Goal: Transaction & Acquisition: Purchase product/service

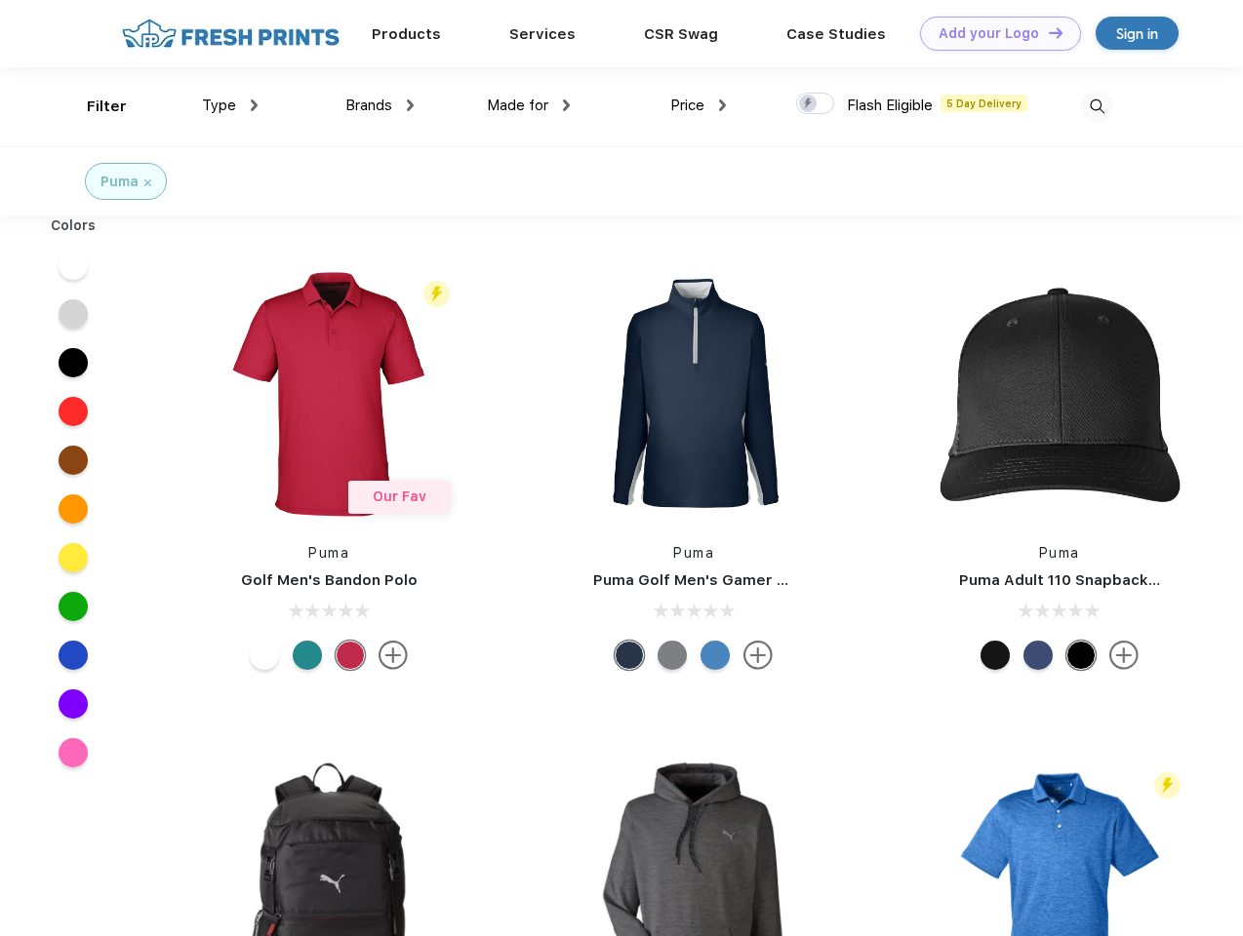
click at [993, 33] on link "Add your Logo Design Tool" at bounding box center [1000, 34] width 161 height 34
click at [0, 0] on div "Design Tool" at bounding box center [0, 0] width 0 height 0
click at [1047, 32] on link "Add your Logo Design Tool" at bounding box center [1000, 34] width 161 height 34
click at [94, 106] on div "Filter" at bounding box center [107, 107] width 40 height 22
click at [230, 105] on span "Type" at bounding box center [219, 106] width 34 height 18
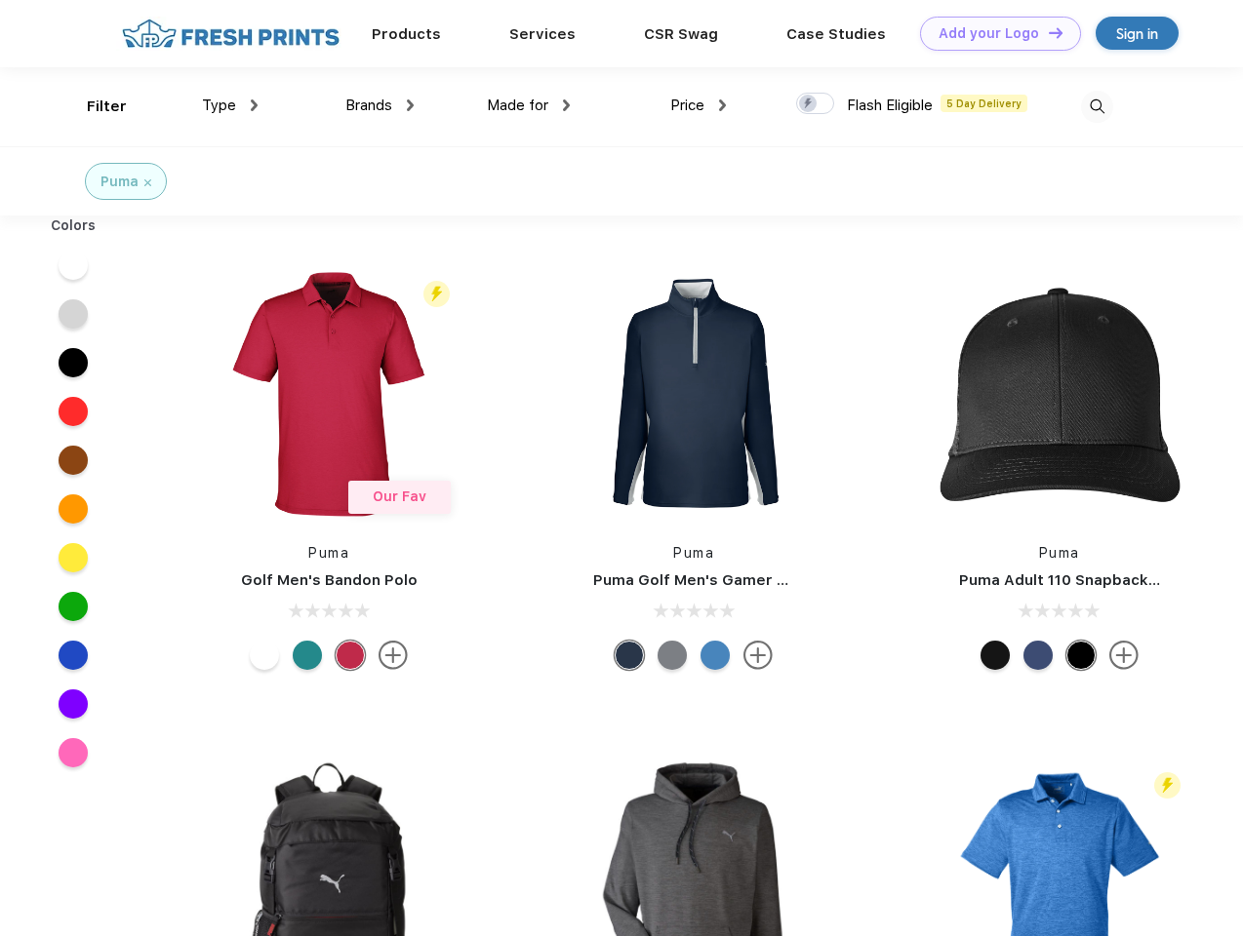
click at [379, 105] on span "Brands" at bounding box center [368, 106] width 47 height 18
click at [529, 105] on span "Made for" at bounding box center [517, 106] width 61 height 18
click at [698, 105] on span "Price" at bounding box center [687, 106] width 34 height 18
click at [815, 104] on div at bounding box center [815, 103] width 38 height 21
click at [809, 104] on input "checkbox" at bounding box center [802, 98] width 13 height 13
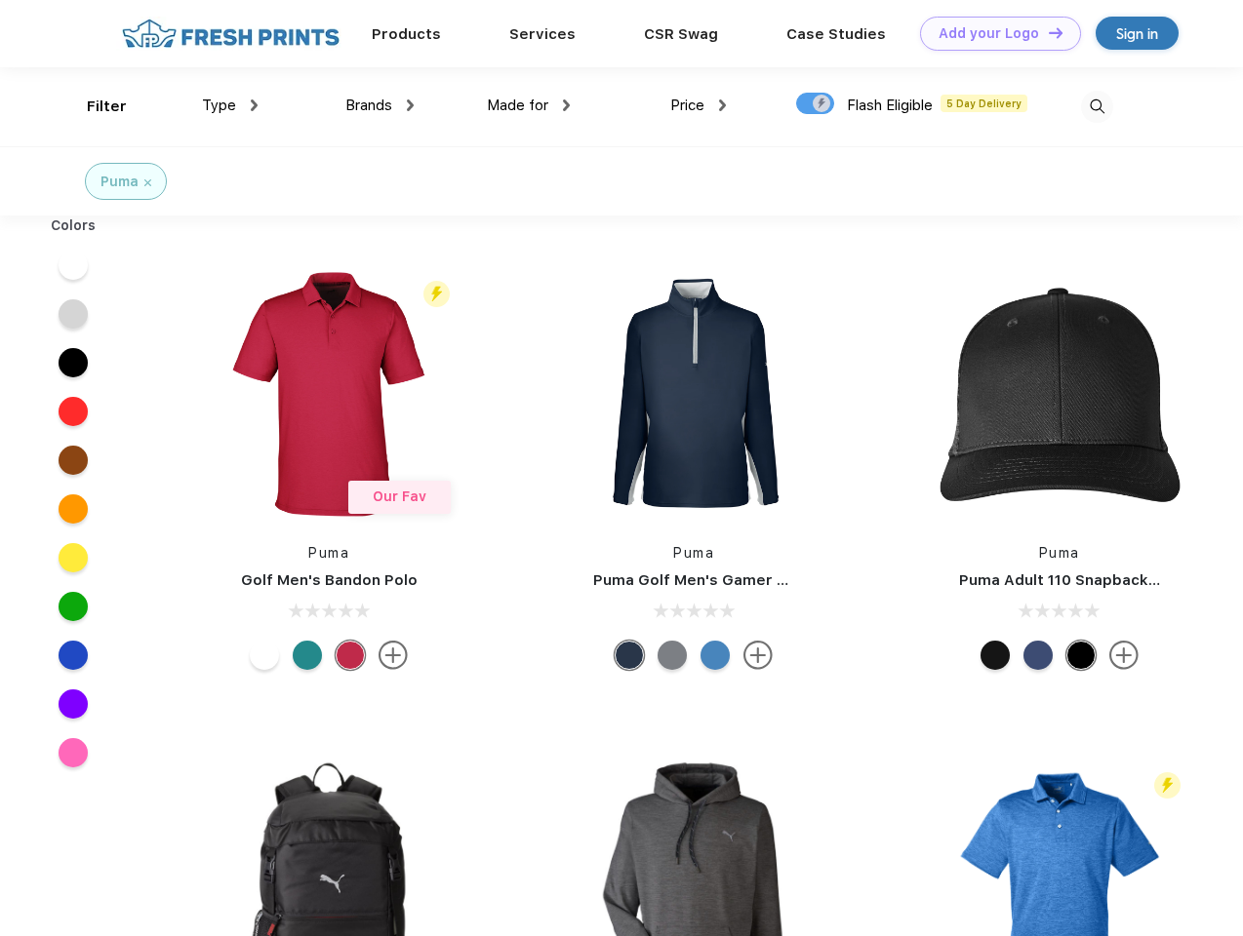
click at [1096, 106] on img at bounding box center [1097, 107] width 32 height 32
